Goal: Information Seeking & Learning: Check status

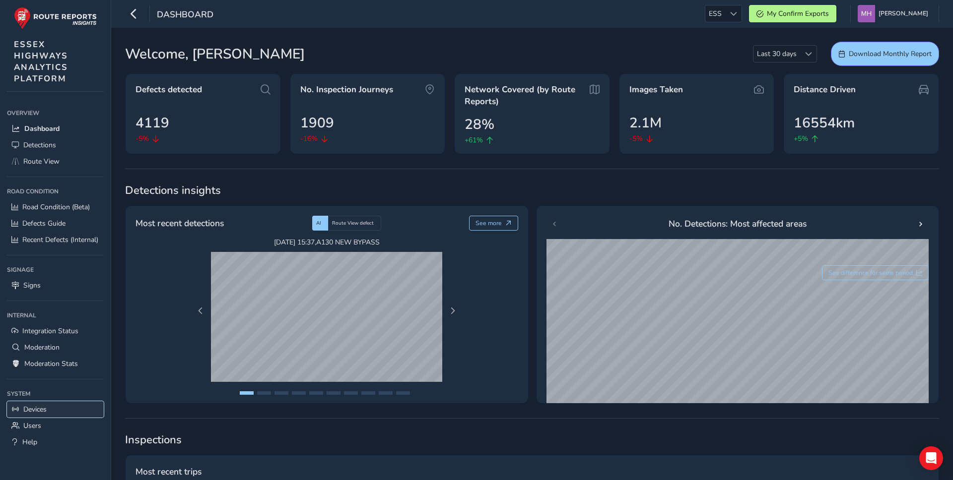
click at [28, 412] on span "Devices" at bounding box center [34, 409] width 23 height 9
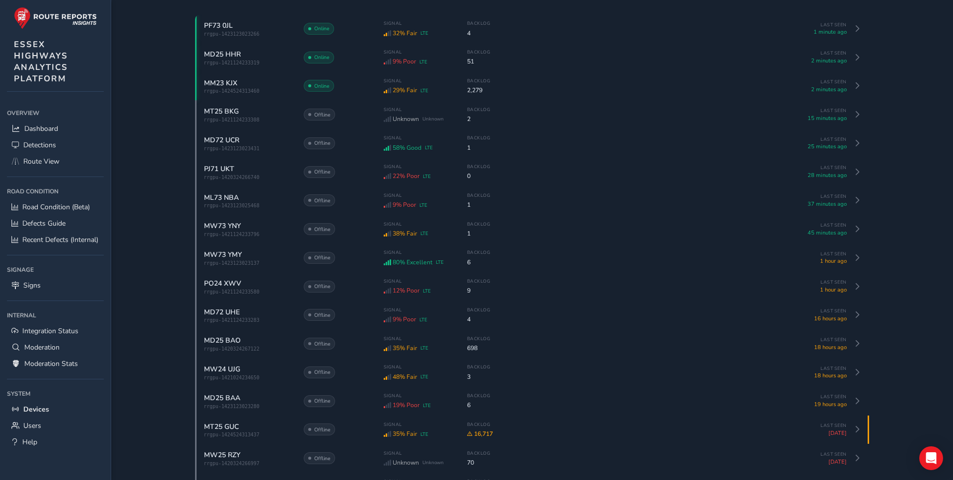
scroll to position [86, 0]
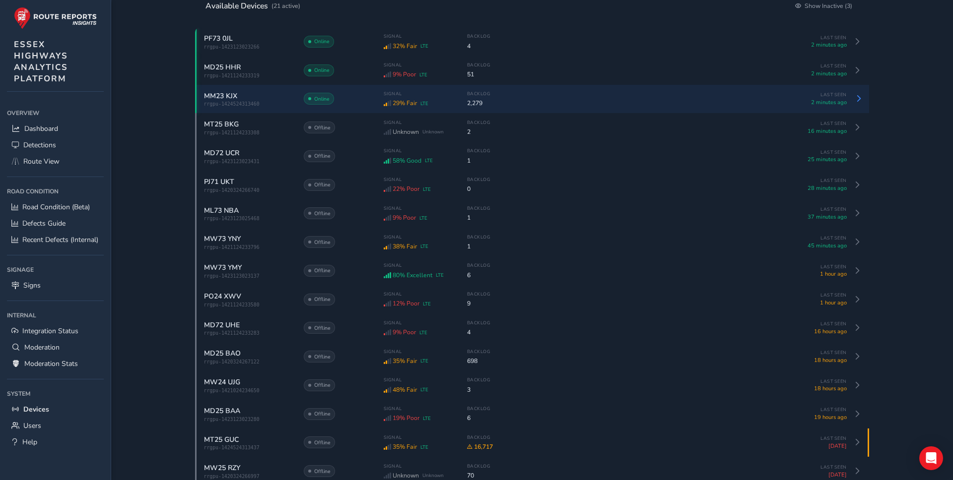
click at [512, 107] on div "Signal 29% Fair LTE Backlog 2,279" at bounding box center [585, 99] width 403 height 16
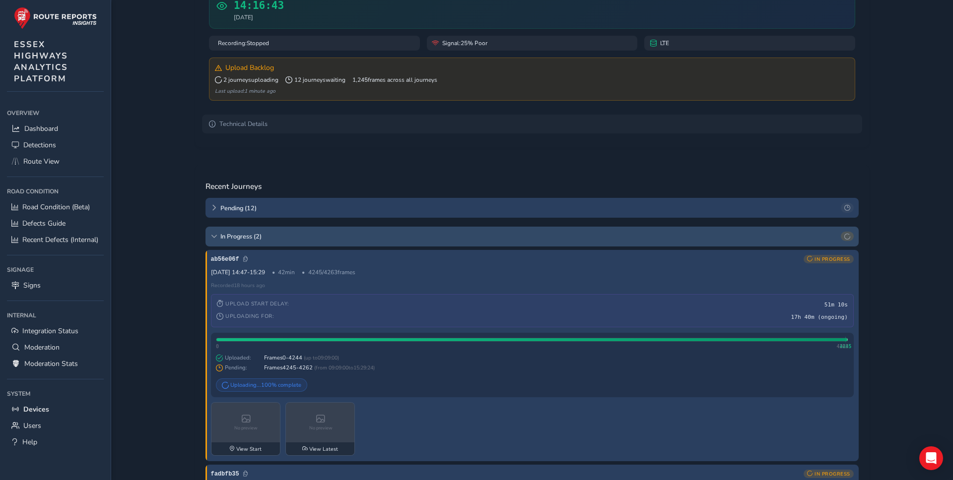
scroll to position [143, 0]
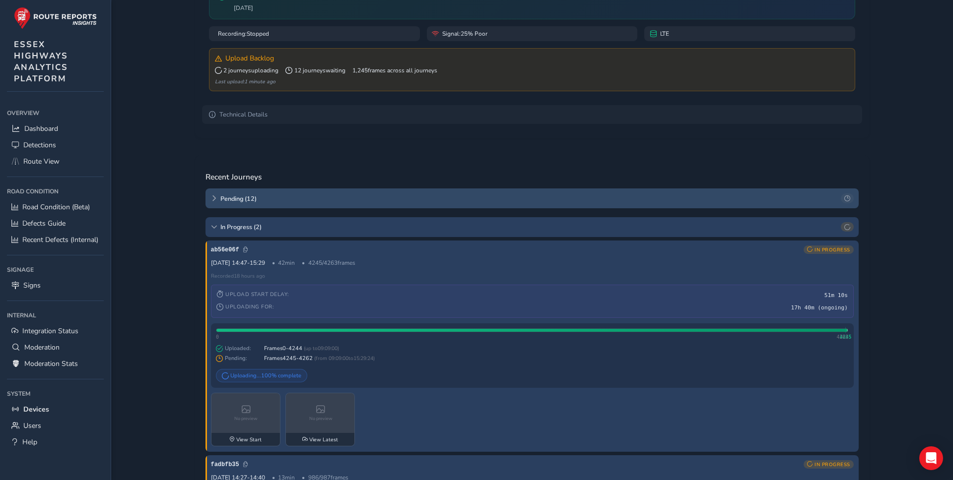
click at [211, 201] on icon at bounding box center [214, 198] width 6 height 6
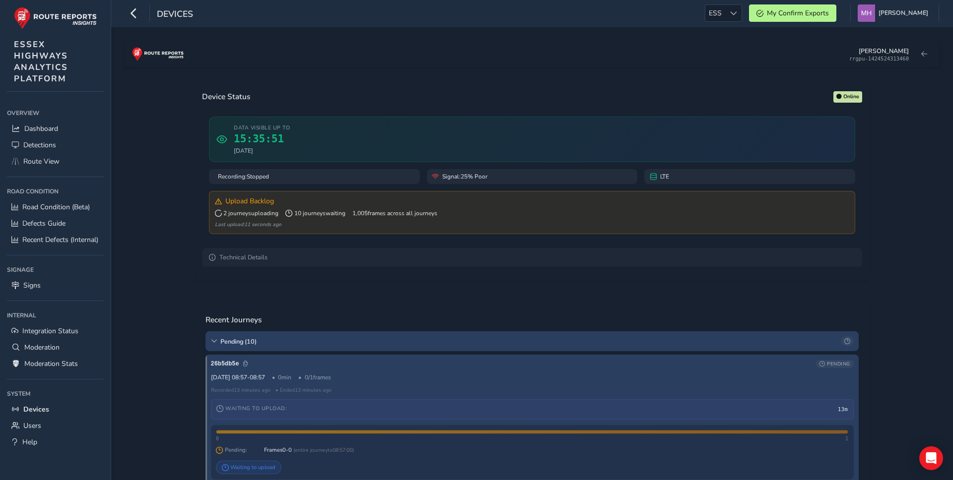
scroll to position [0, 0]
click at [249, 341] on span "Pending ( 10 )" at bounding box center [528, 342] width 617 height 8
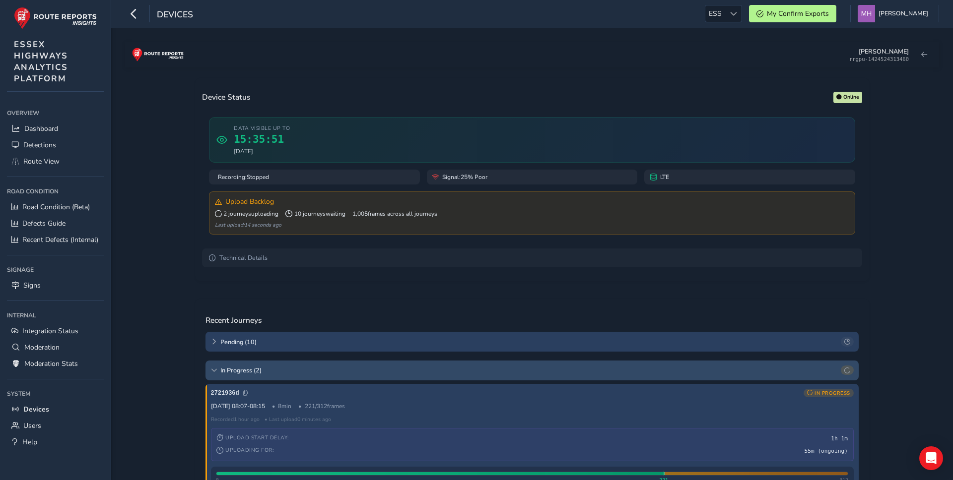
click at [253, 372] on span "In Progress ( 2 )" at bounding box center [528, 370] width 617 height 8
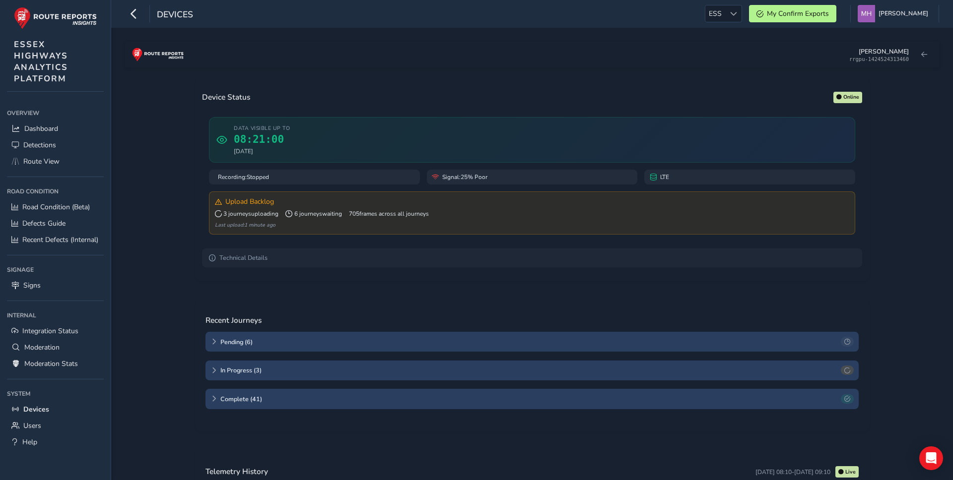
click at [257, 1] on div "Devices ESS ESS My Confirm Exports Mikko Haavisto Colour Scheme: Dark Dim Light…" at bounding box center [531, 14] width 841 height 28
click at [228, 257] on summary "Technical Details" at bounding box center [532, 258] width 660 height 19
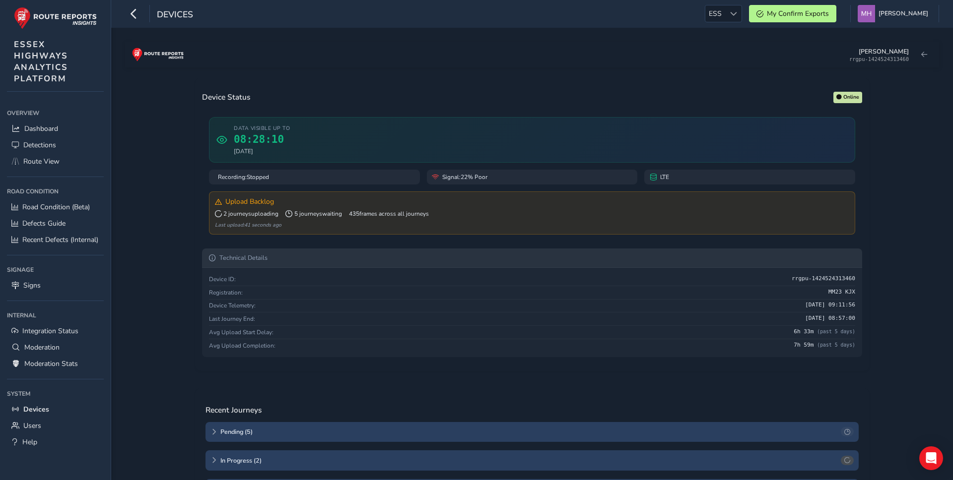
click at [228, 257] on summary "Technical Details" at bounding box center [532, 258] width 660 height 19
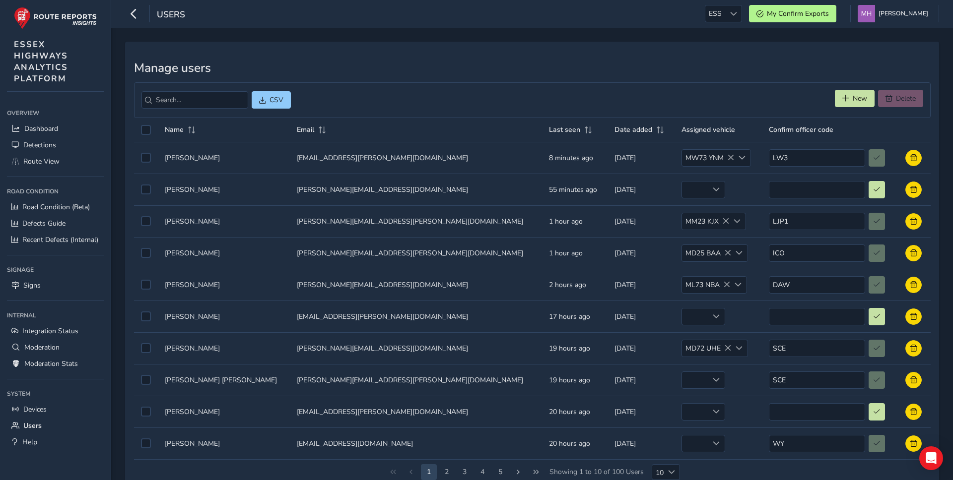
click at [193, 109] on div "CSV New Delete" at bounding box center [532, 100] width 796 height 36
click at [186, 104] on input "search" at bounding box center [194, 99] width 107 height 17
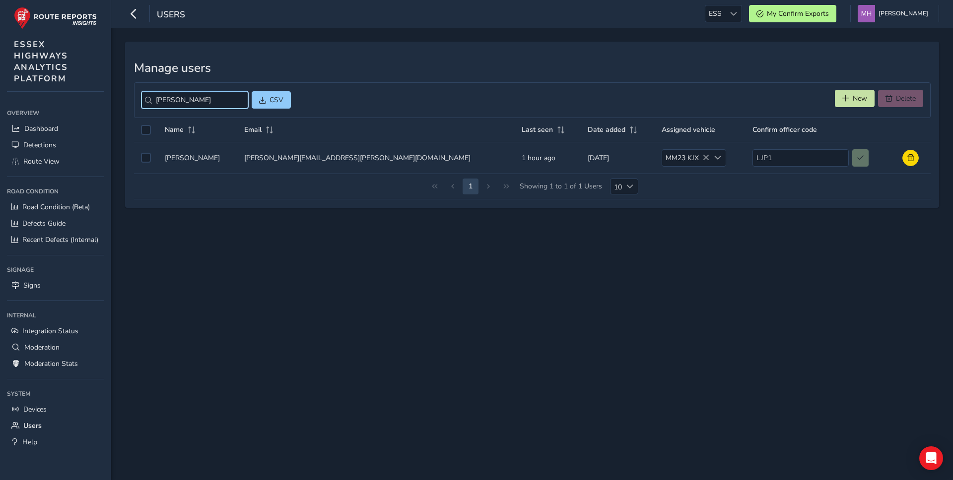
type input "[PERSON_NAME]"
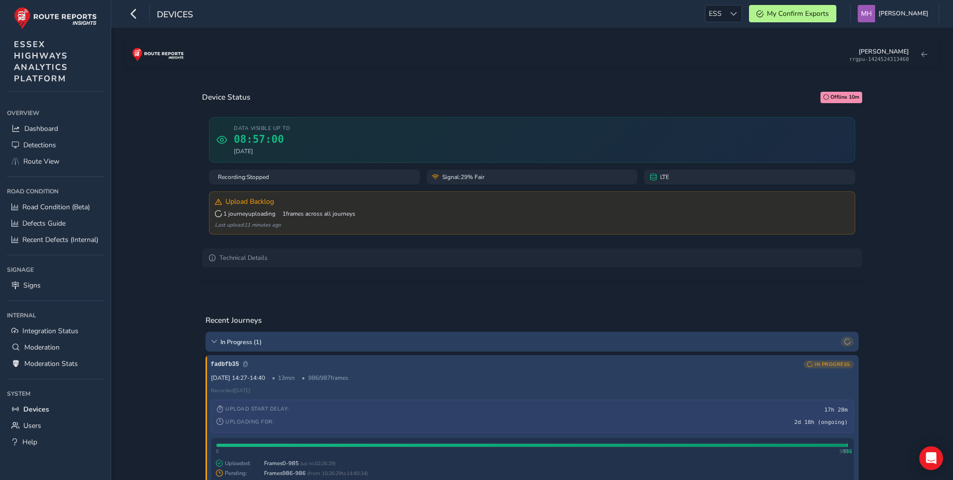
click at [877, 51] on div "Mikko rrgpu-1424524313460" at bounding box center [550, 54] width 718 height 15
click at [838, 59] on div "Mikko rrgpu-1424524313460" at bounding box center [550, 54] width 718 height 15
click at [891, 62] on div "rrgpu-1424524313460" at bounding box center [879, 59] width 60 height 6
click at [923, 58] on span at bounding box center [924, 55] width 6 height 6
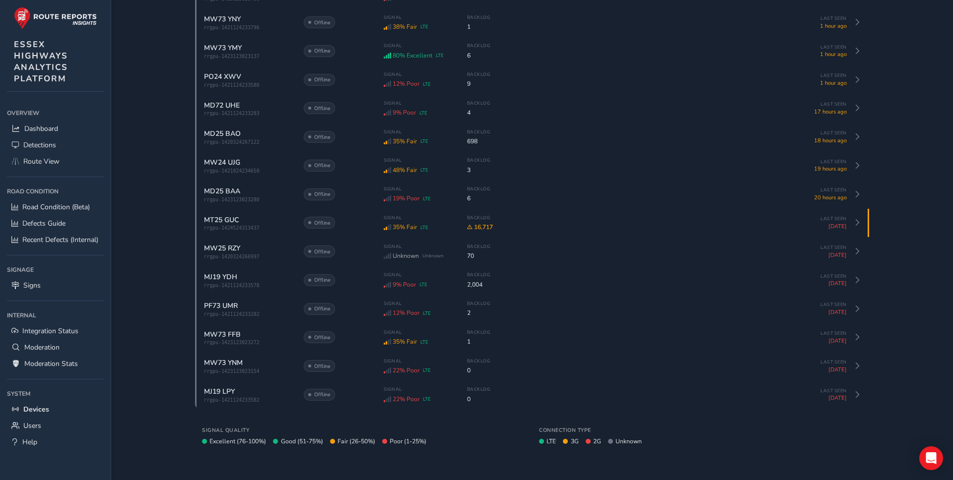
scroll to position [313, 0]
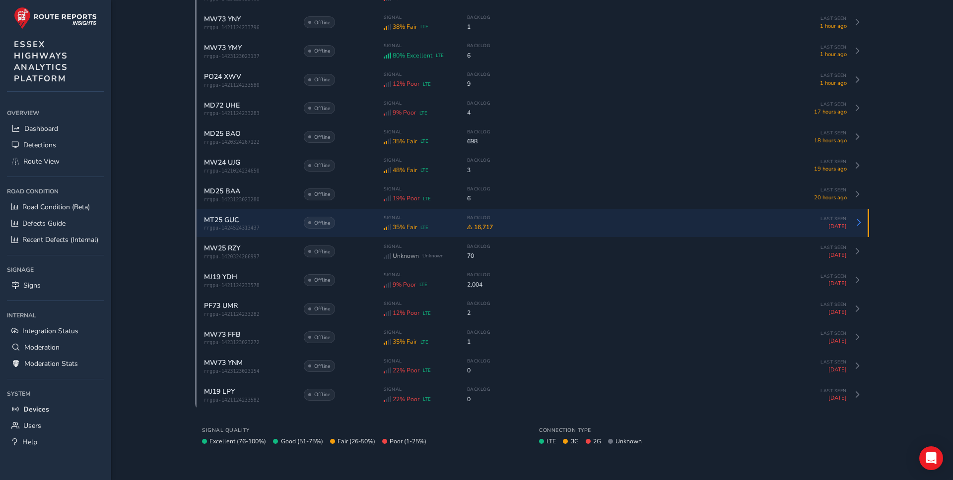
click at [500, 222] on div "Signal 35% Fair LTE Backlog 16,717" at bounding box center [585, 223] width 403 height 16
